Goal: Navigation & Orientation: Go to known website

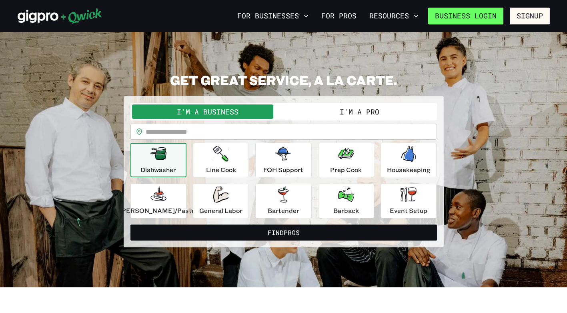
click at [472, 16] on link "Business Login" at bounding box center [465, 16] width 75 height 17
click at [481, 14] on link "Business Login" at bounding box center [465, 16] width 75 height 17
click at [471, 22] on link "Business Login" at bounding box center [465, 16] width 75 height 17
